Goal: Task Accomplishment & Management: Manage account settings

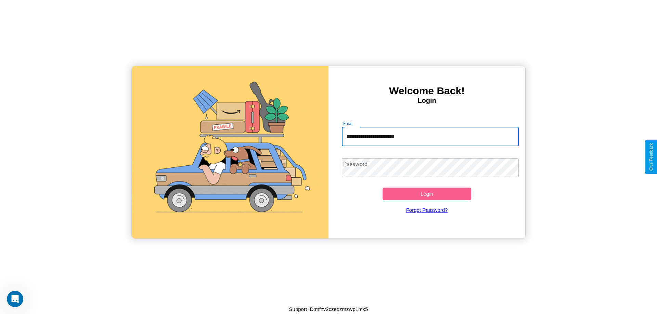
type input "**********"
click at [427, 194] on button "Login" at bounding box center [426, 194] width 89 height 13
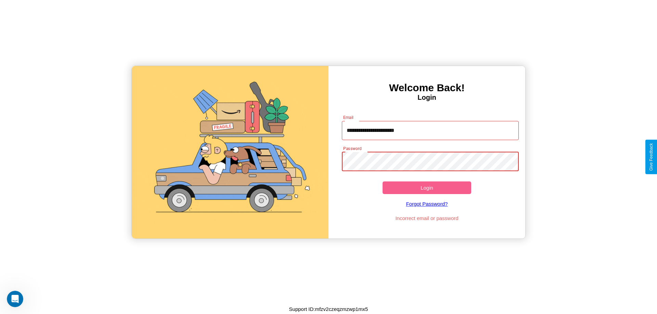
click at [427, 188] on button "Login" at bounding box center [426, 188] width 89 height 13
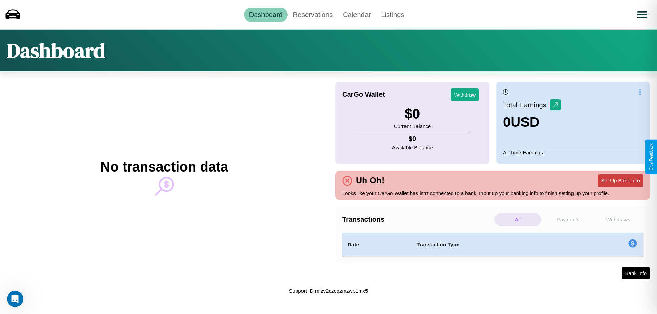
click at [620, 181] on button "Set Up Bank Info" at bounding box center [620, 180] width 45 height 13
